Goal: Book appointment/travel/reservation

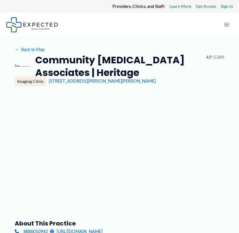
type input "**********"
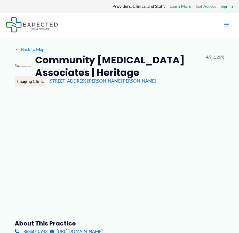
type input "**********"
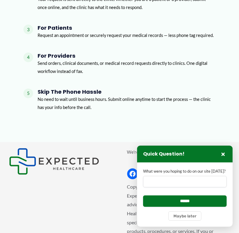
scroll to position [1240, 0]
